Goal: Transaction & Acquisition: Purchase product/service

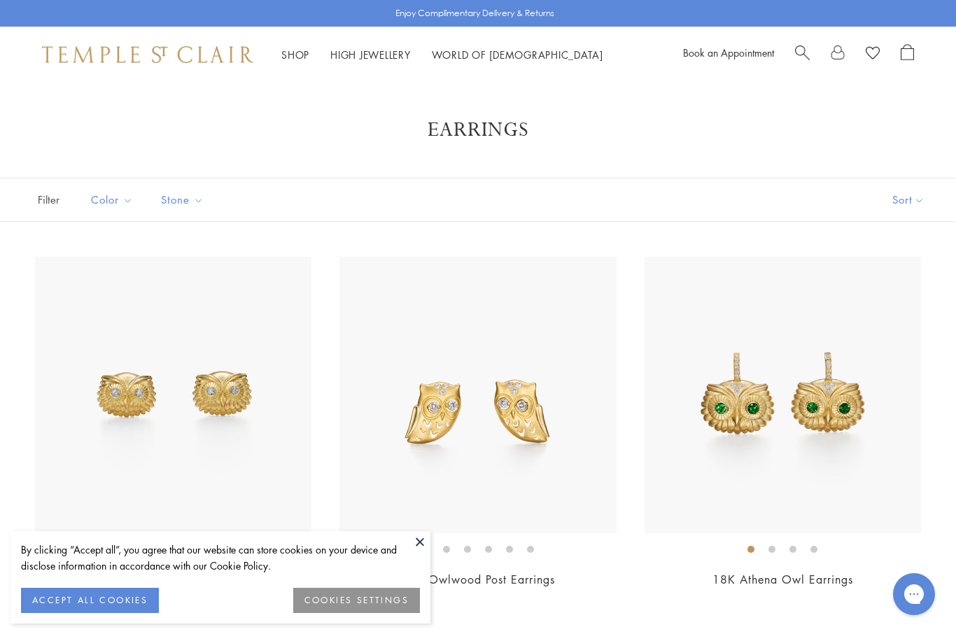
click at [307, 67] on div "Shop Shop Categories Amulets Pendants & Charms Lockets Chains & Leather Cords E…" at bounding box center [478, 55] width 956 height 56
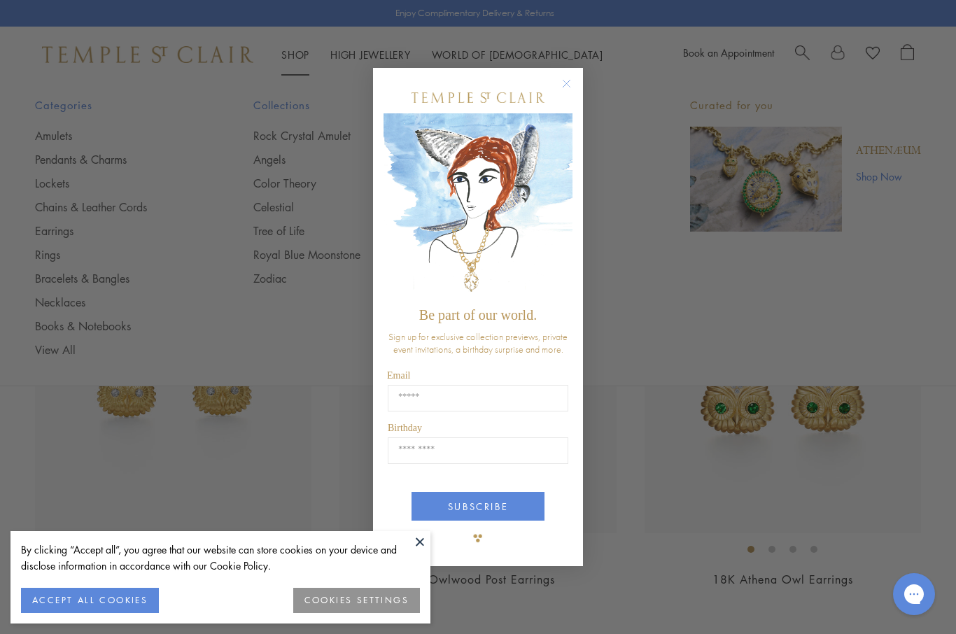
click at [122, 211] on div "Close dialog Be part of our world. Sign up for exclusive collection previews, p…" at bounding box center [478, 317] width 956 height 634
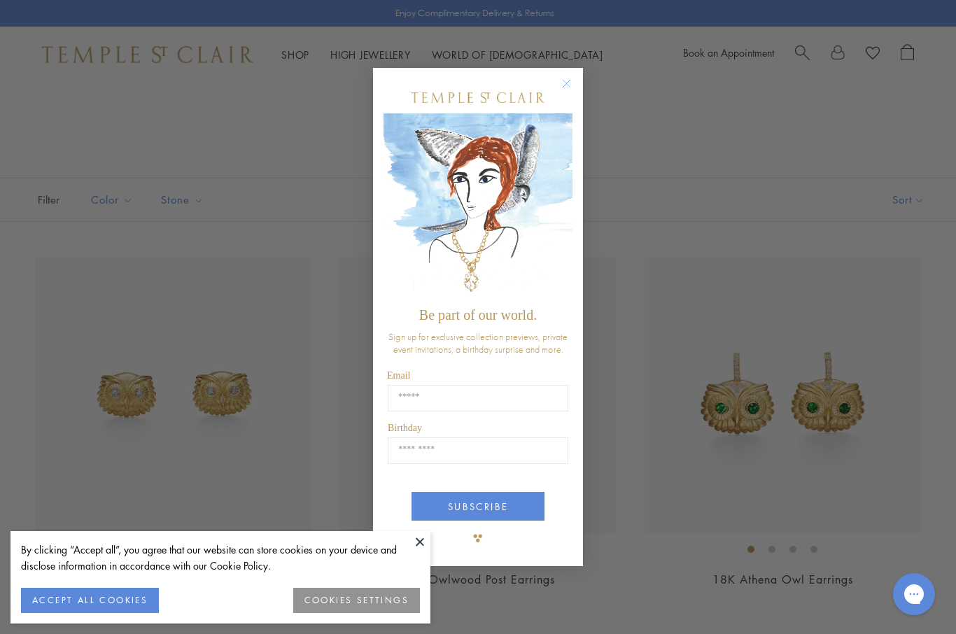
click at [134, 589] on button "ACCEPT ALL COOKIES" at bounding box center [90, 600] width 138 height 25
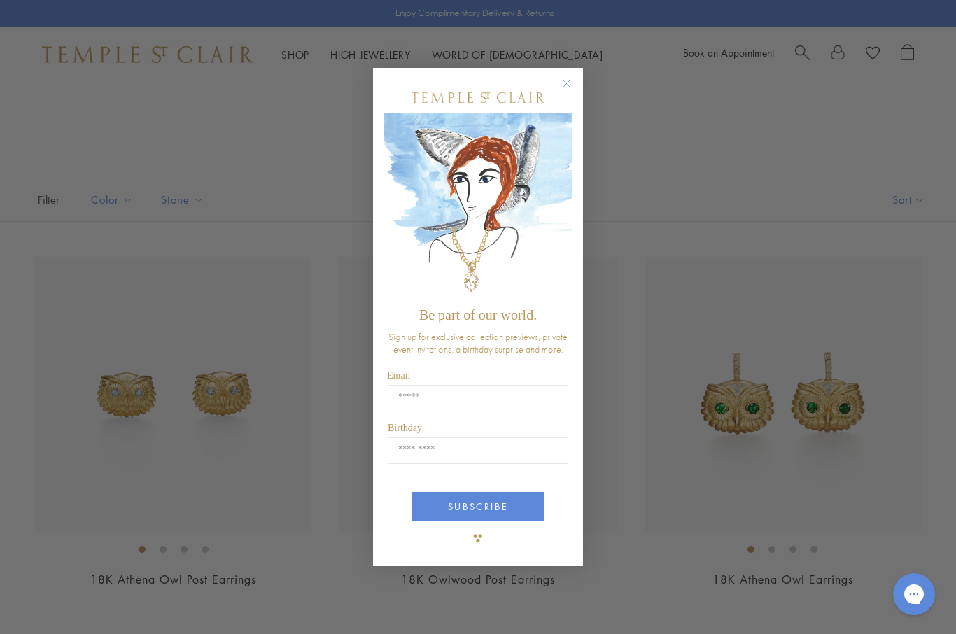
click at [580, 88] on button "Close dialog" at bounding box center [573, 90] width 17 height 17
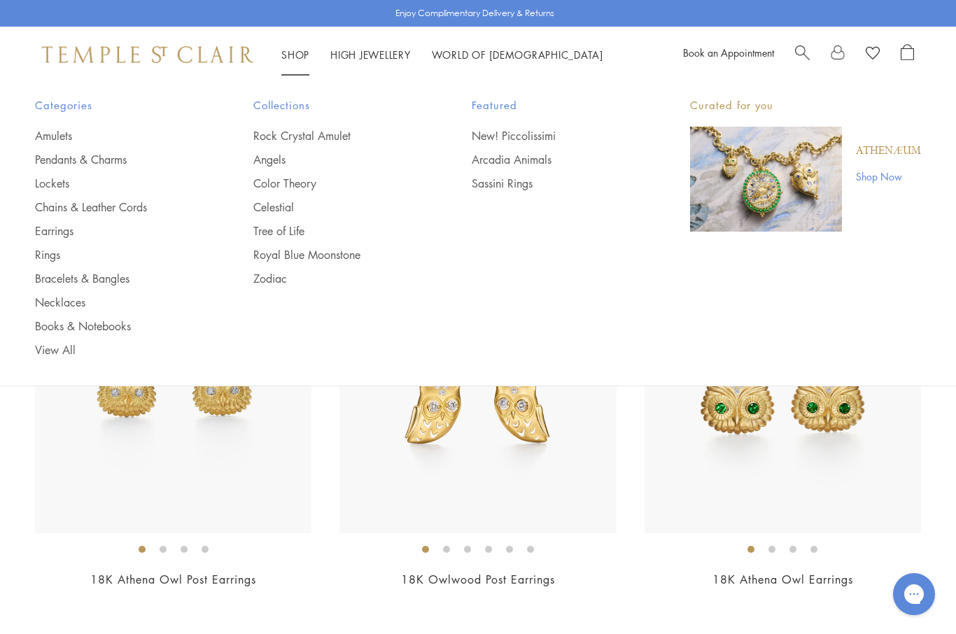
click at [135, 208] on link "Chains & Leather Cords" at bounding box center [116, 206] width 162 height 15
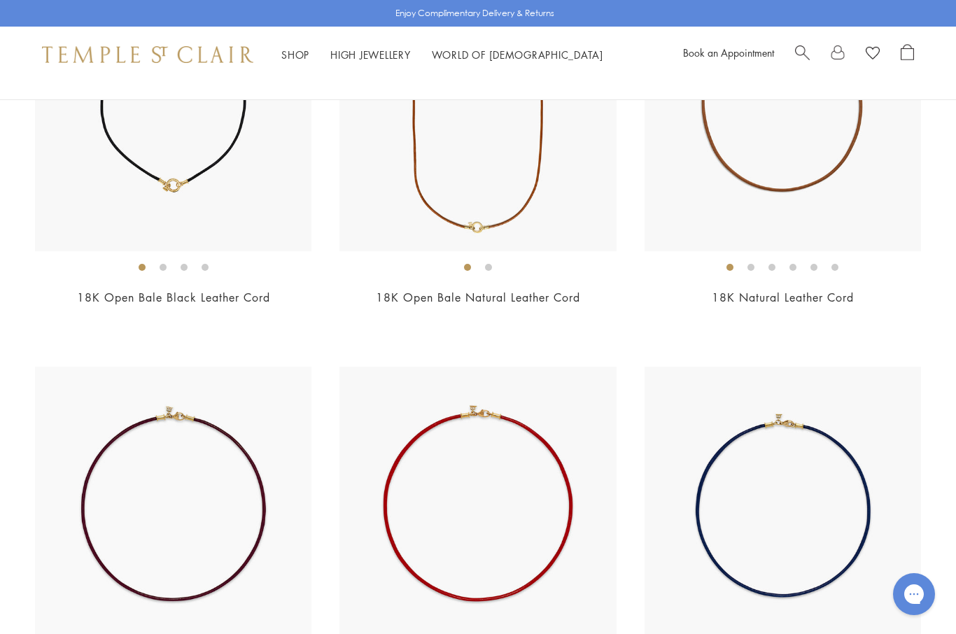
scroll to position [2242, 0]
click at [248, 290] on link "18K Open Bale Black Leather Cord" at bounding box center [173, 297] width 193 height 15
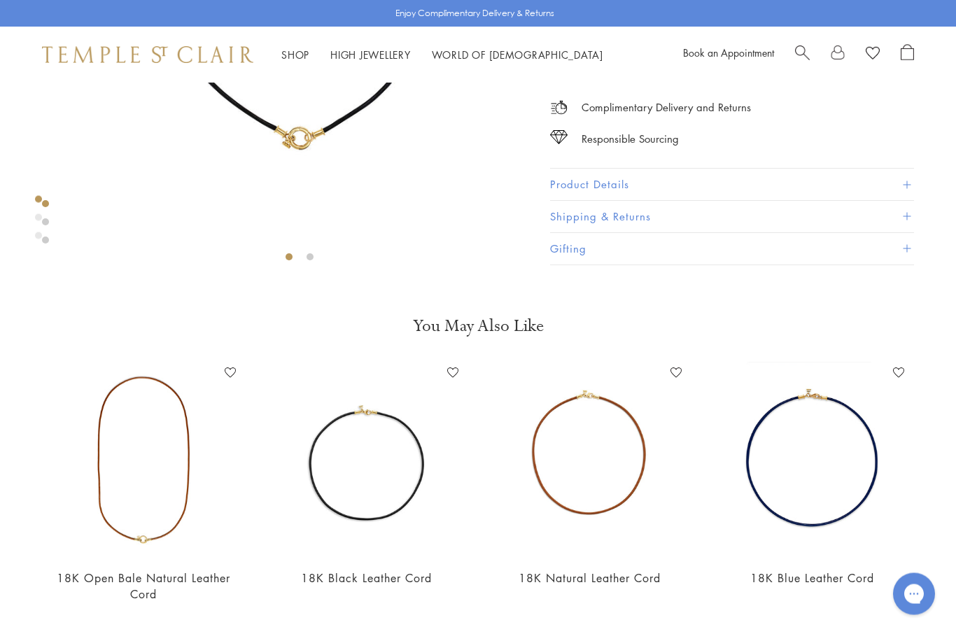
scroll to position [294, 0]
click at [905, 183] on span at bounding box center [907, 185] width 8 height 8
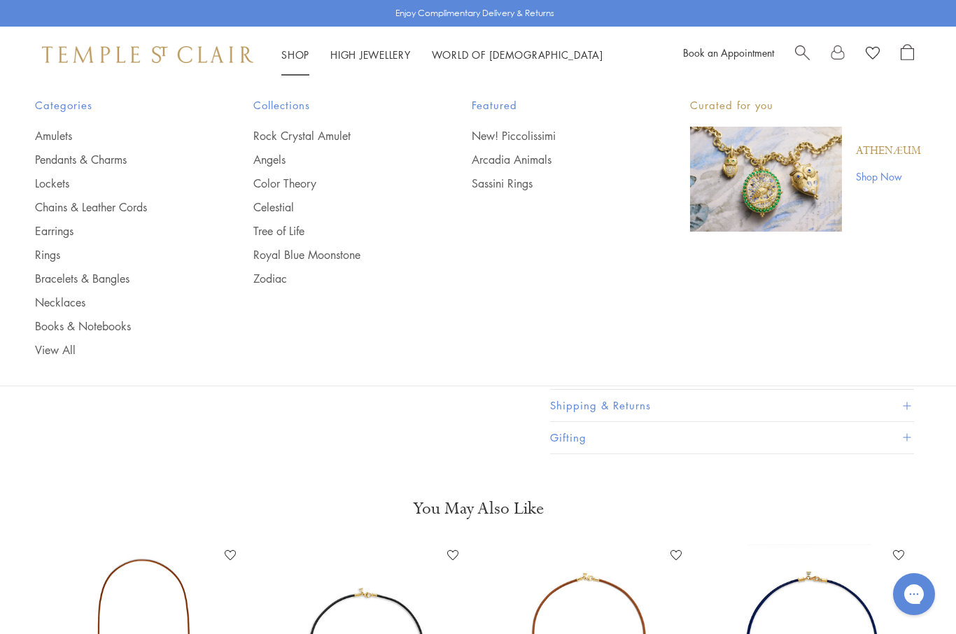
click at [66, 260] on link "Rings" at bounding box center [116, 254] width 162 height 15
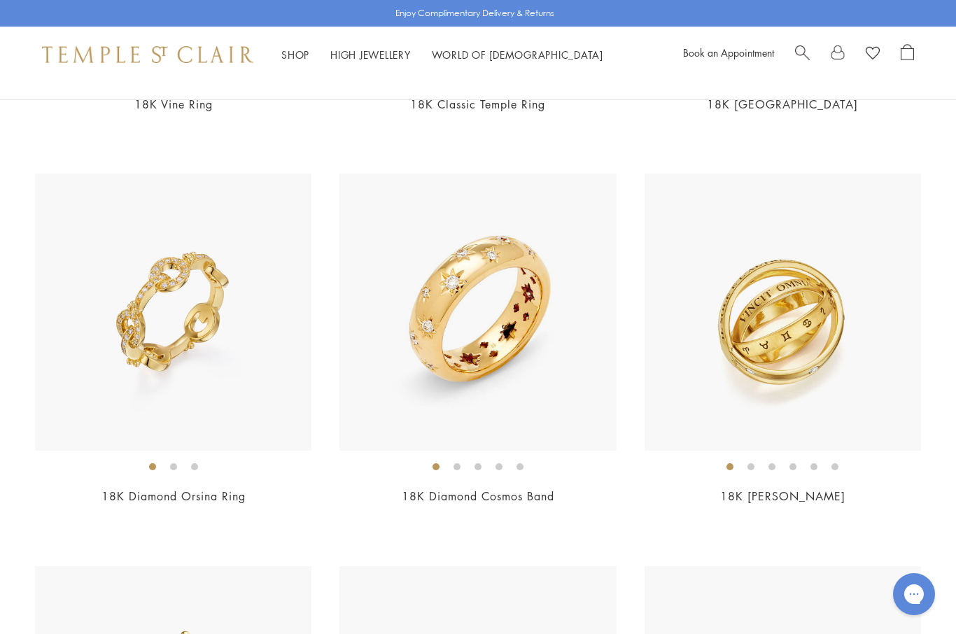
scroll to position [865, 0]
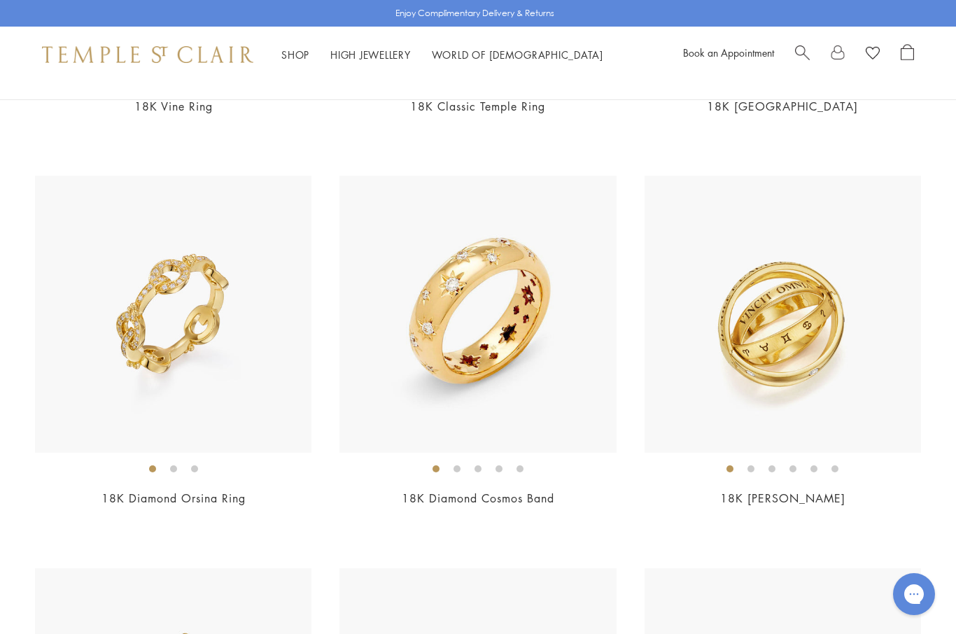
click at [800, 359] on img at bounding box center [783, 314] width 276 height 276
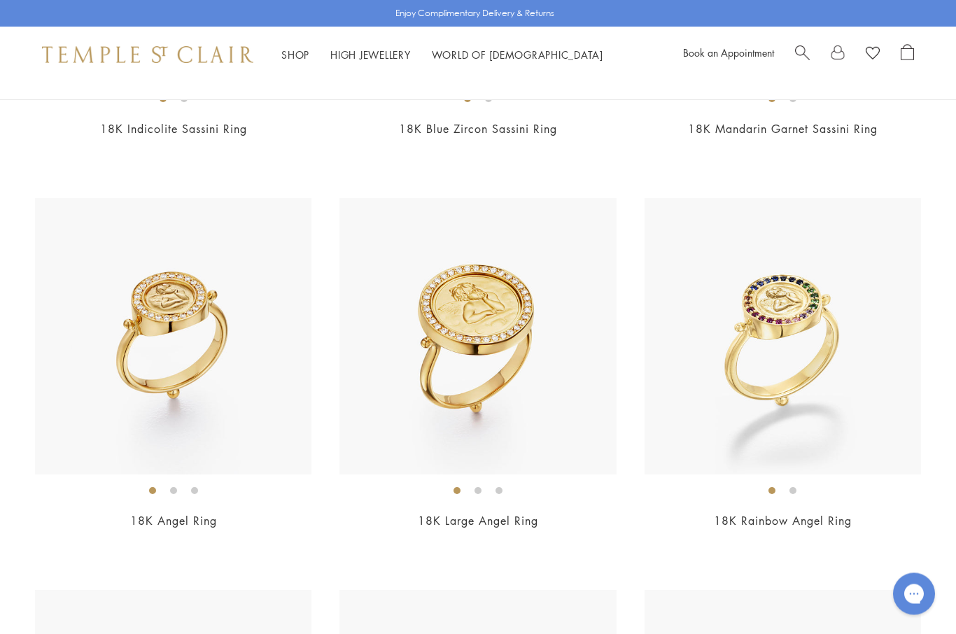
scroll to position [1627, 0]
click at [776, 367] on img at bounding box center [783, 336] width 276 height 276
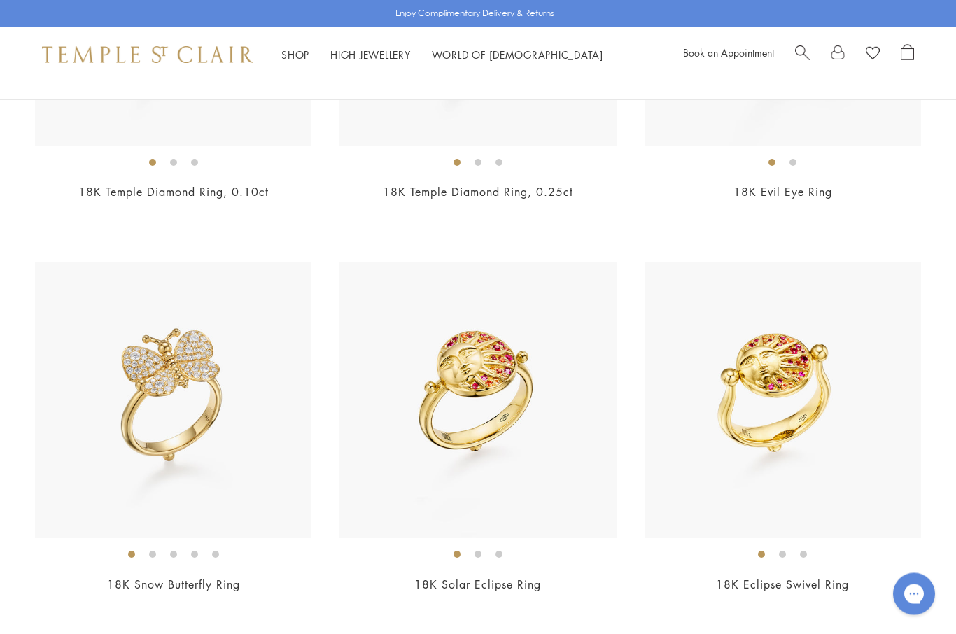
scroll to position [2741, 0]
click at [798, 402] on img at bounding box center [783, 399] width 276 height 276
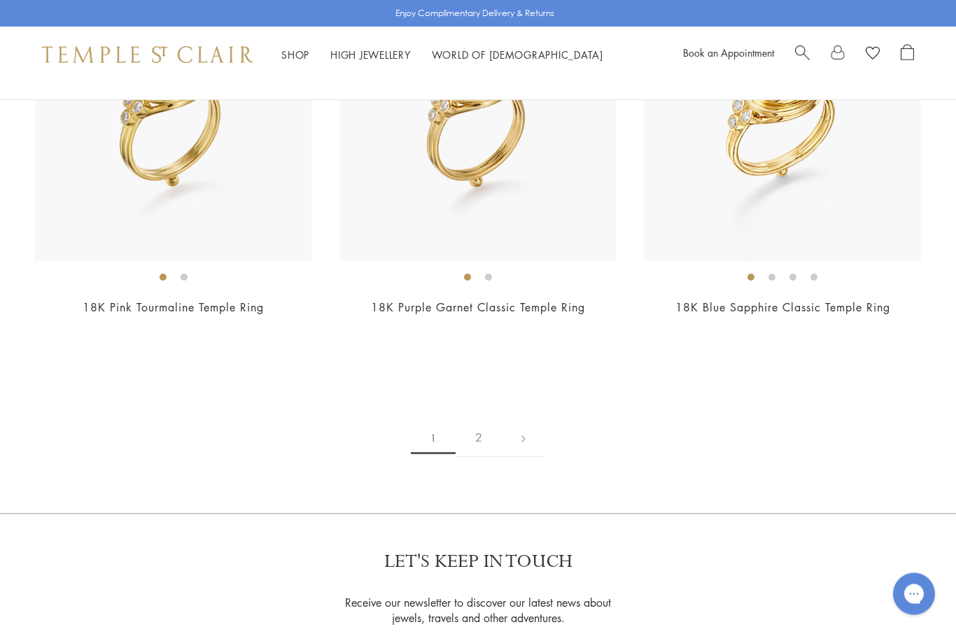
scroll to position [6158, 0]
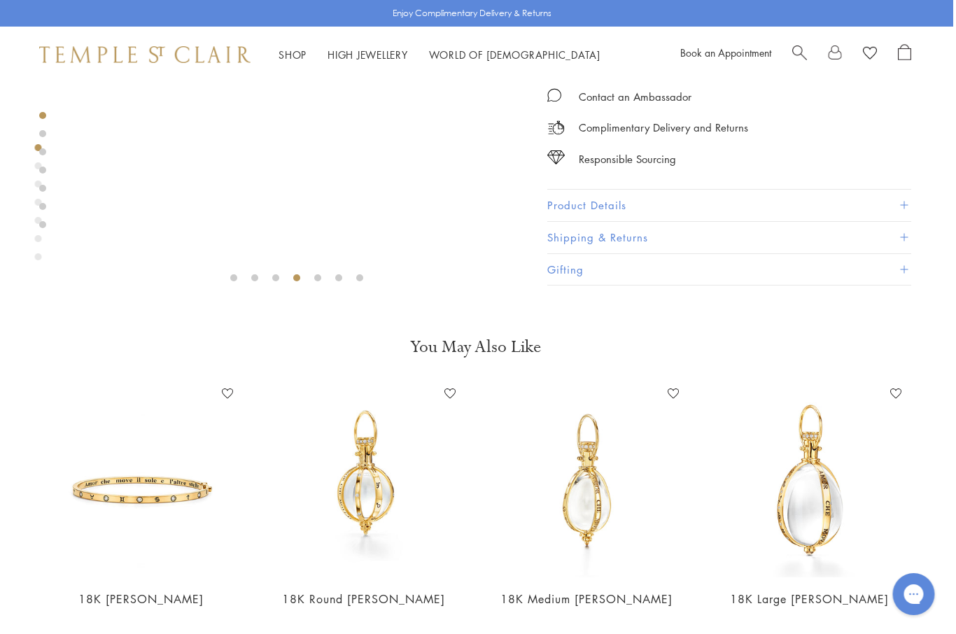
scroll to position [273, 3]
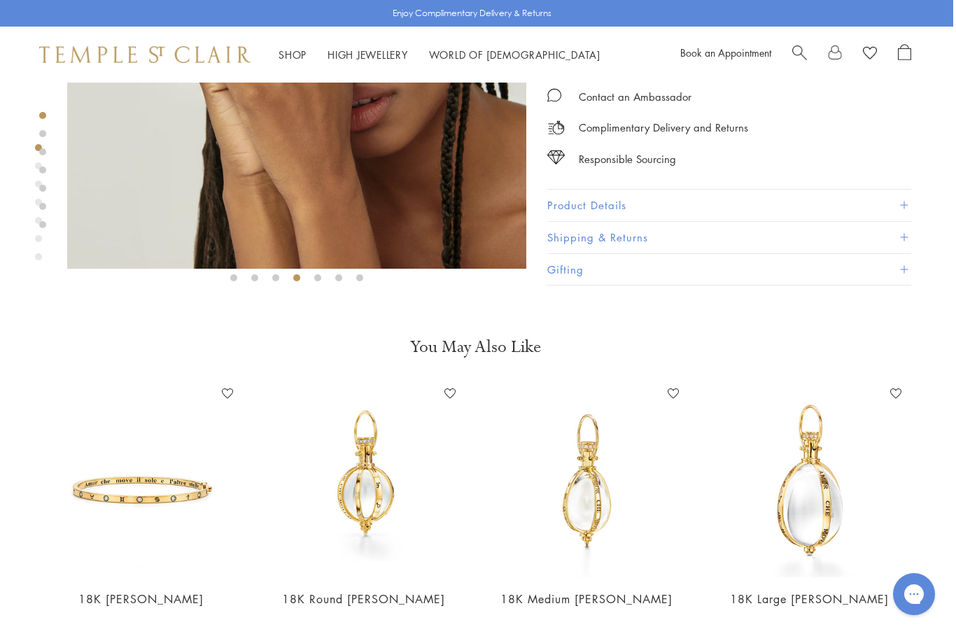
click at [897, 208] on button "Product Details" at bounding box center [729, 205] width 364 height 31
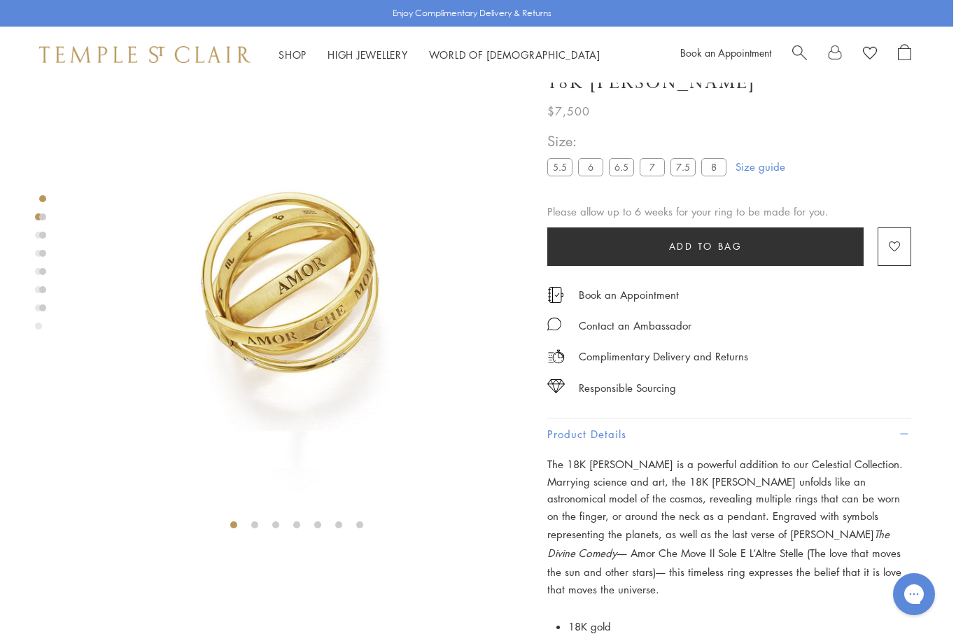
scroll to position [0, 3]
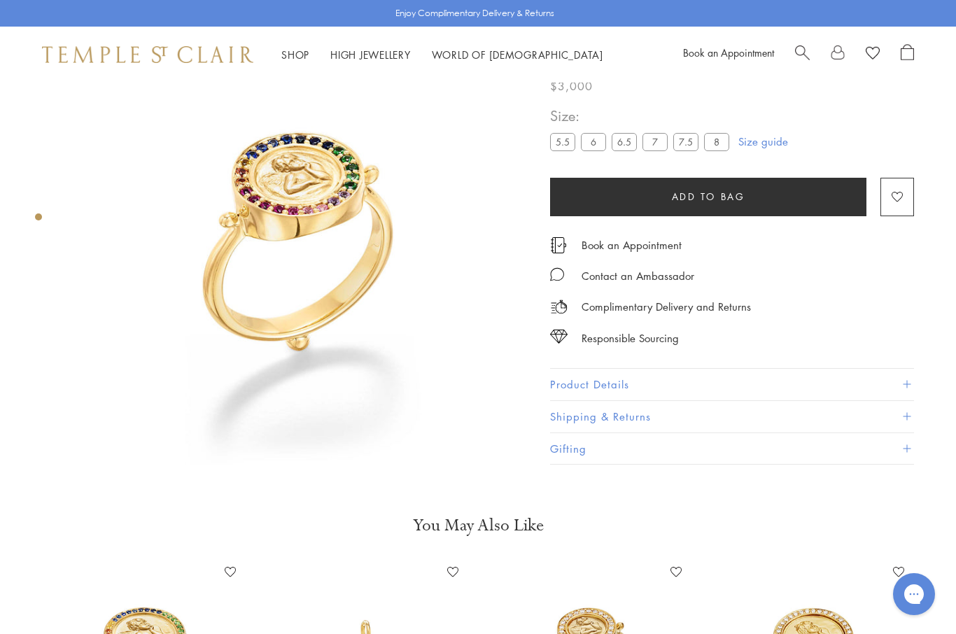
scroll to position [76, 0]
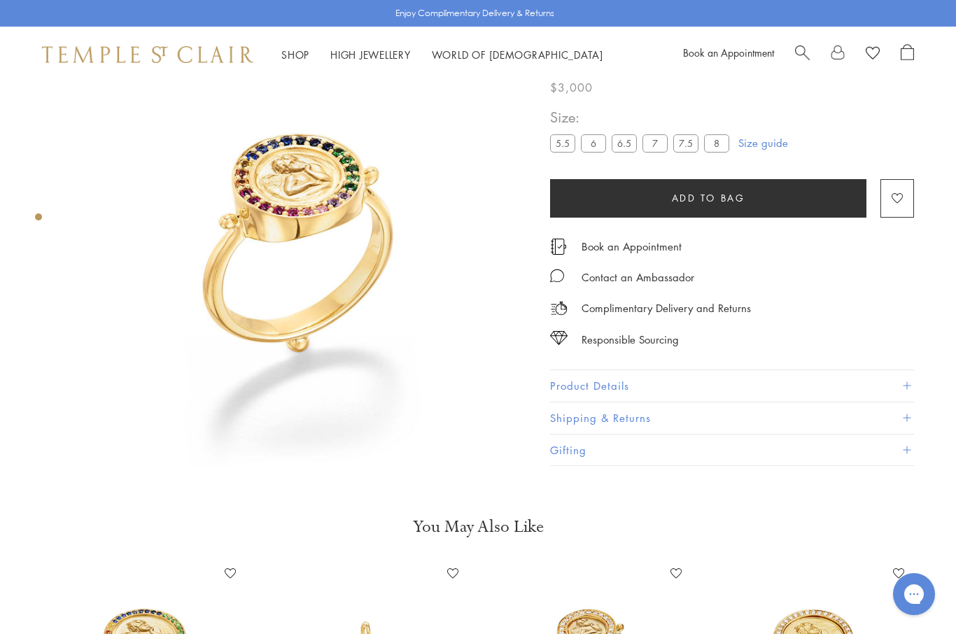
click at [906, 387] on span at bounding box center [907, 386] width 8 height 8
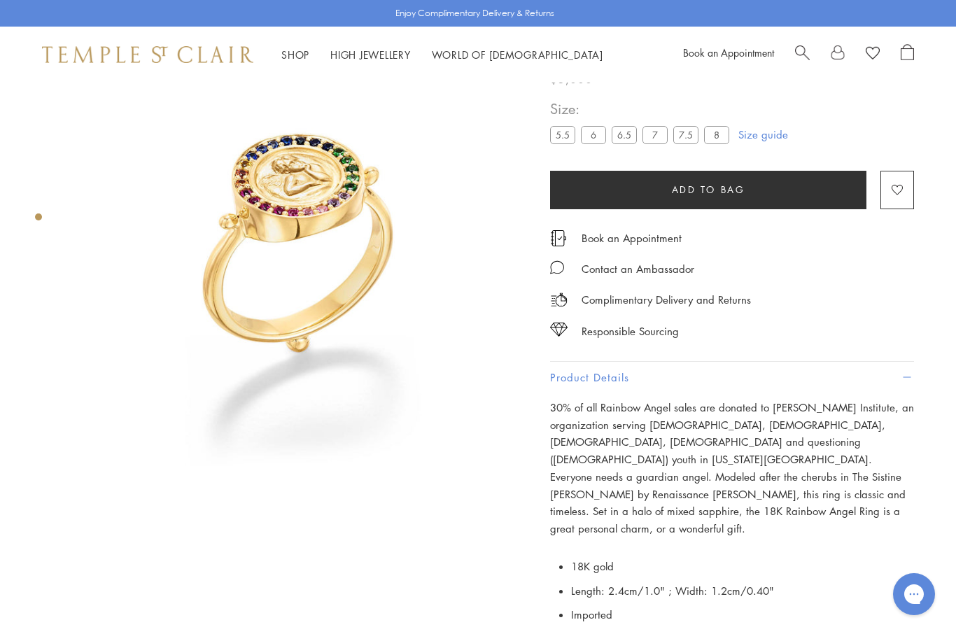
click at [147, 3] on div "Enjoy Complimentary Delivery & Returns" at bounding box center [478, 13] width 956 height 27
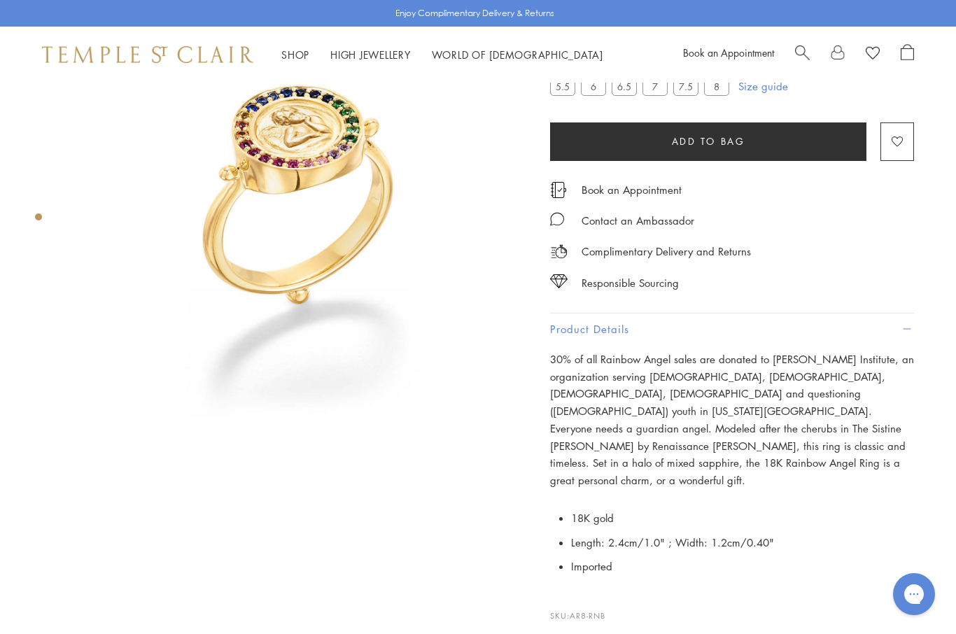
scroll to position [125, 0]
